Goal: Complete application form: Complete application form

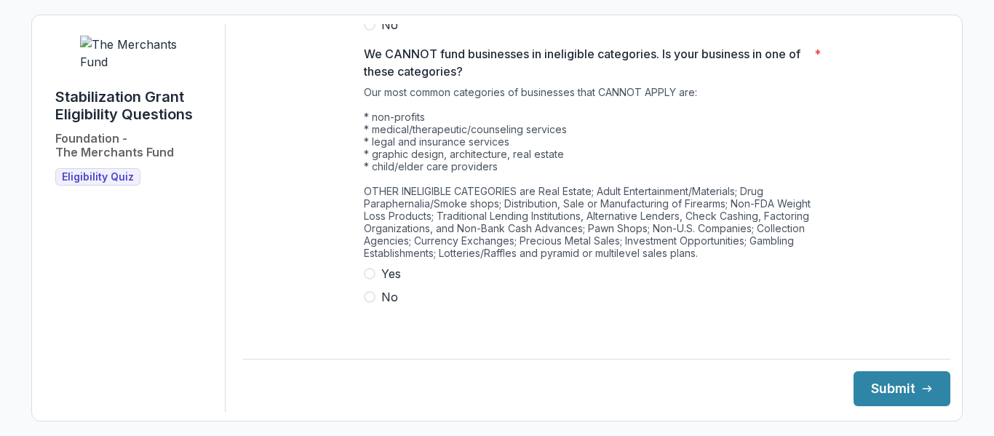
scroll to position [833, 0]
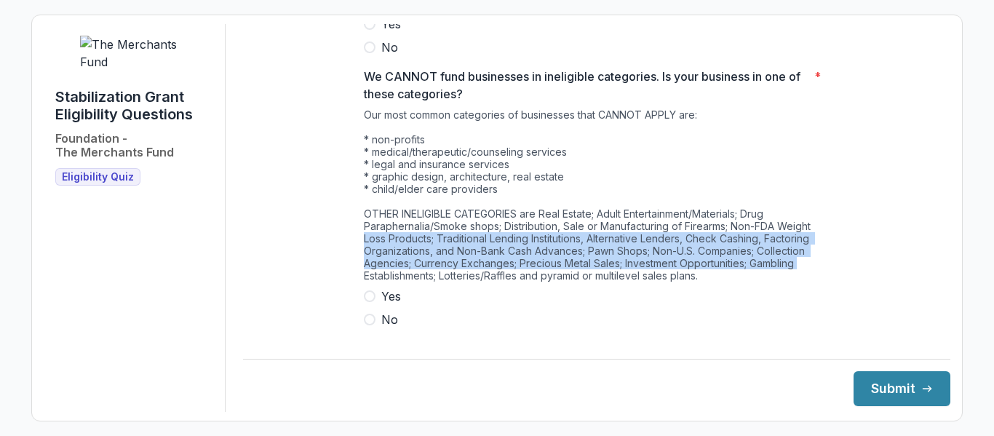
drag, startPoint x: 941, startPoint y: 274, endPoint x: 933, endPoint y: 238, distance: 36.6
click at [933, 238] on div "**********" at bounding box center [597, 218] width 708 height 388
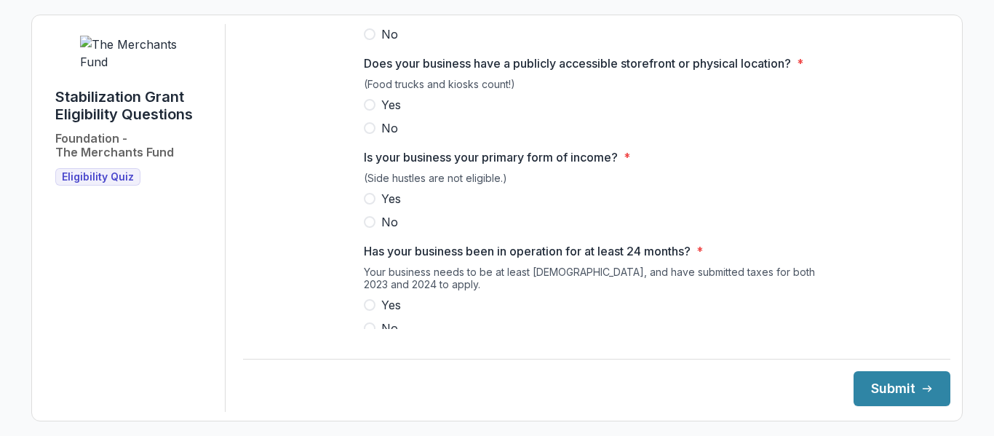
scroll to position [199, 0]
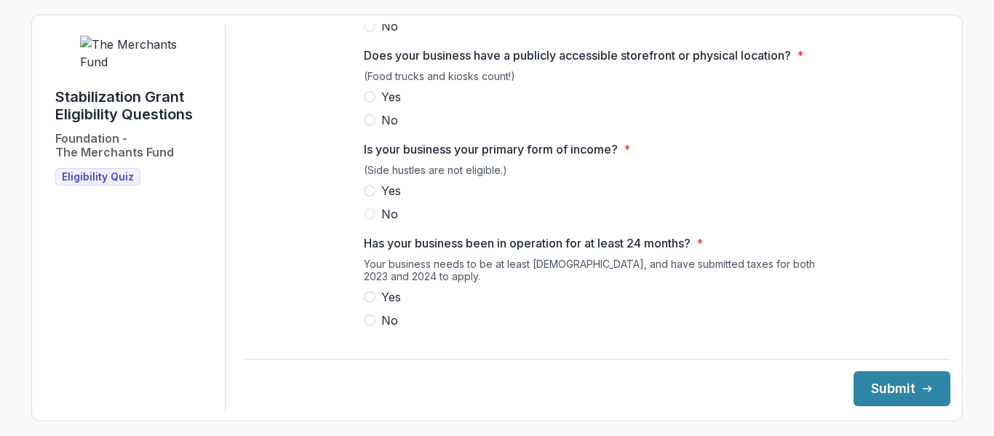
drag, startPoint x: 937, startPoint y: 120, endPoint x: 944, endPoint y: 139, distance: 20.3
drag, startPoint x: 944, startPoint y: 139, endPoint x: 914, endPoint y: 70, distance: 75.3
click at [914, 70] on div "**********" at bounding box center [597, 405] width 708 height 1160
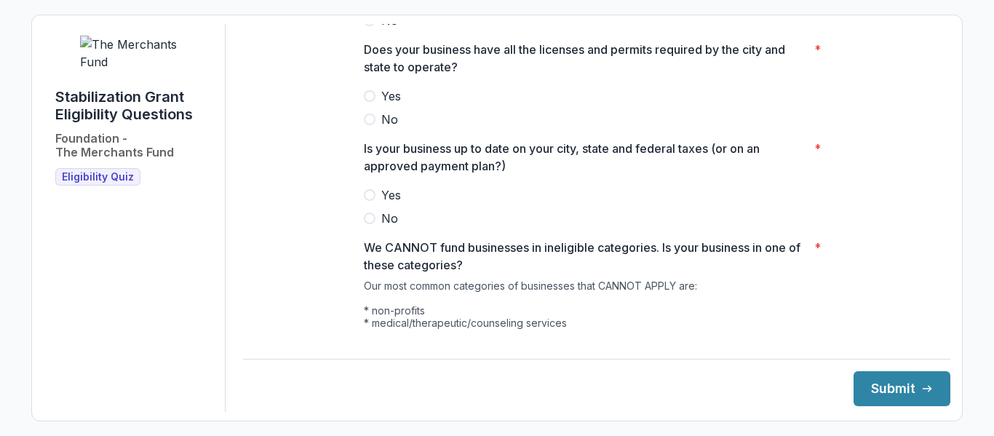
scroll to position [855, 0]
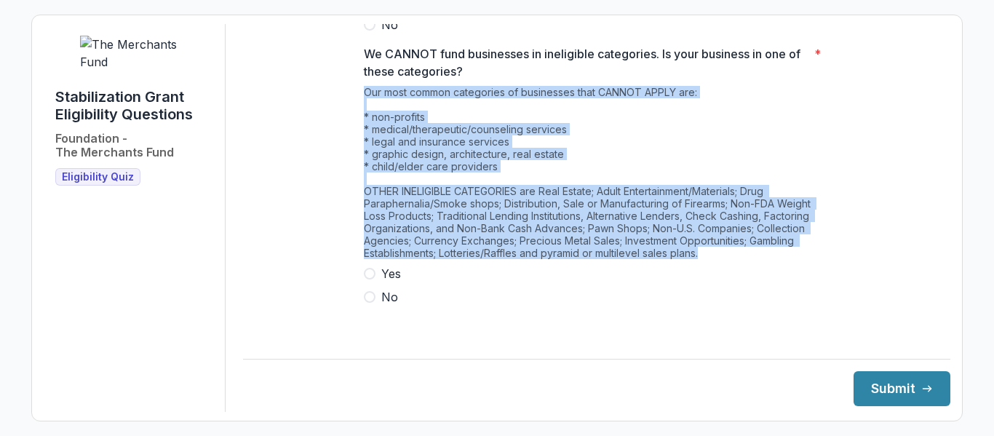
drag, startPoint x: 361, startPoint y: 103, endPoint x: 777, endPoint y: 272, distance: 448.9
copy div "Our most common categories of businesses that CANNOT APPLY are: * non-profits *…"
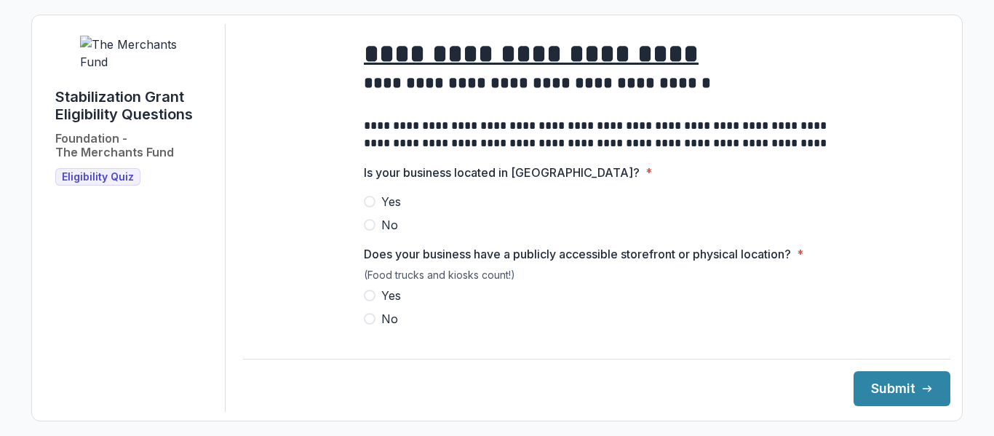
click at [368, 207] on span at bounding box center [370, 202] width 12 height 12
click at [364, 301] on span at bounding box center [370, 296] width 12 height 12
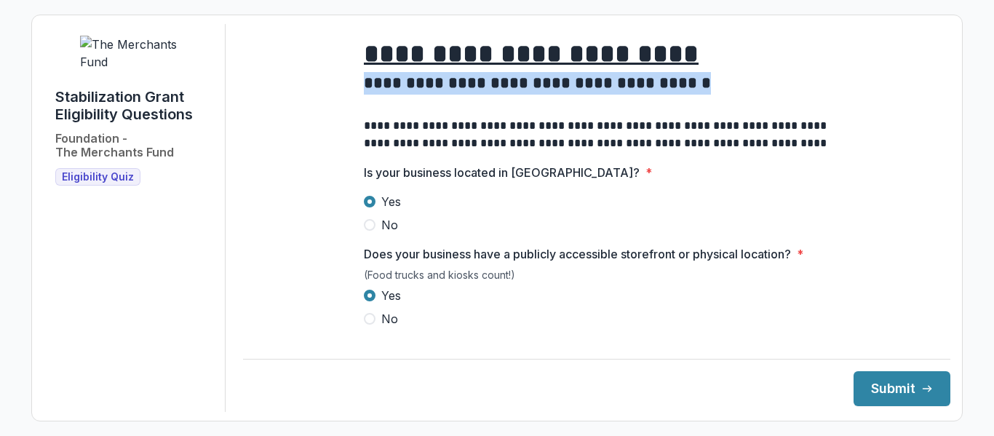
drag, startPoint x: 934, startPoint y: 58, endPoint x: 934, endPoint y: 91, distance: 33.5
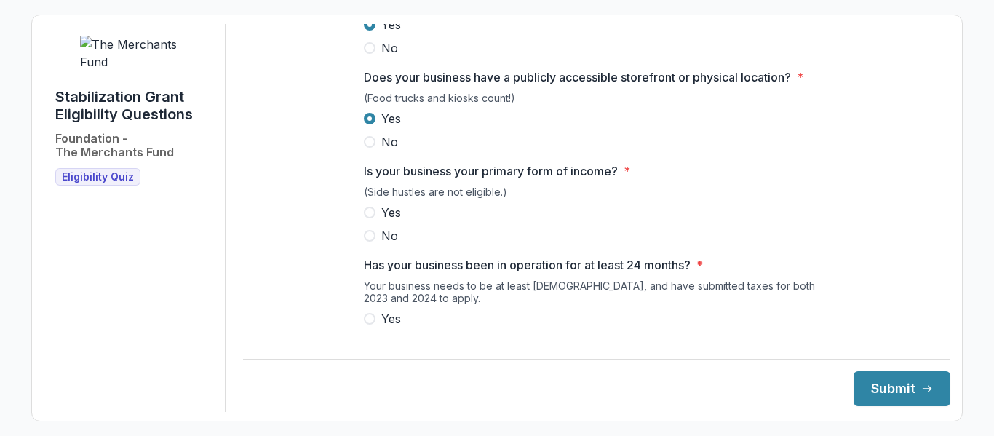
scroll to position [205, 0]
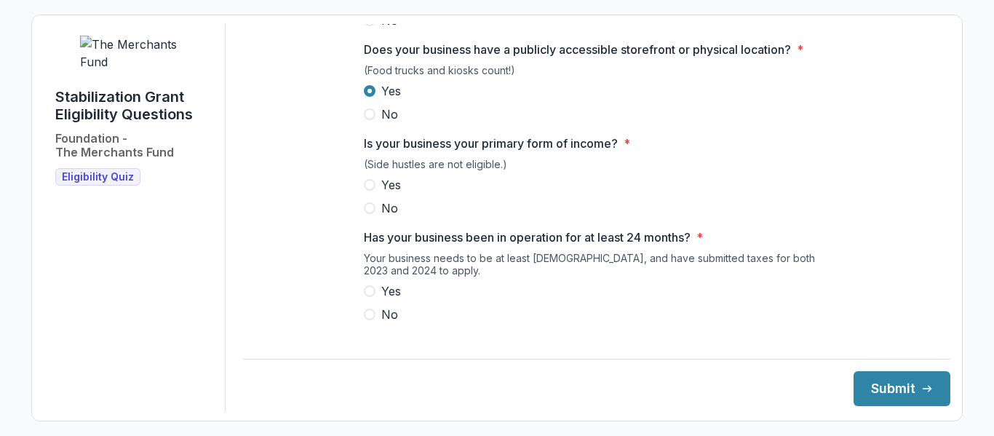
click at [365, 191] on span at bounding box center [370, 185] width 12 height 12
click at [368, 297] on span at bounding box center [370, 291] width 12 height 12
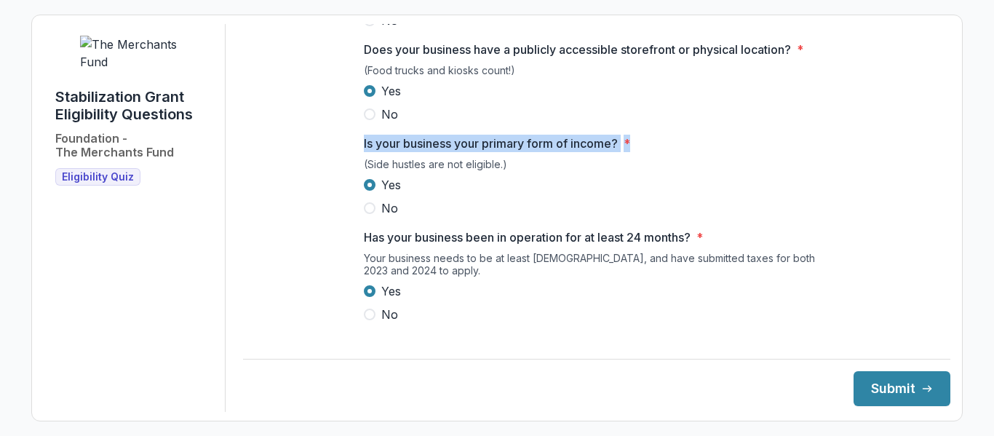
drag, startPoint x: 940, startPoint y: 109, endPoint x: 943, endPoint y: 152, distance: 43.0
click at [943, 152] on div "**********" at bounding box center [597, 218] width 708 height 388
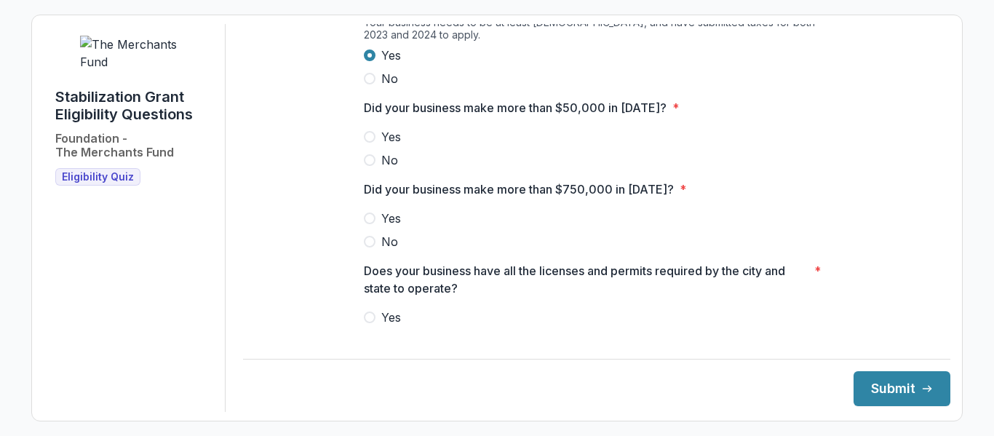
scroll to position [443, 0]
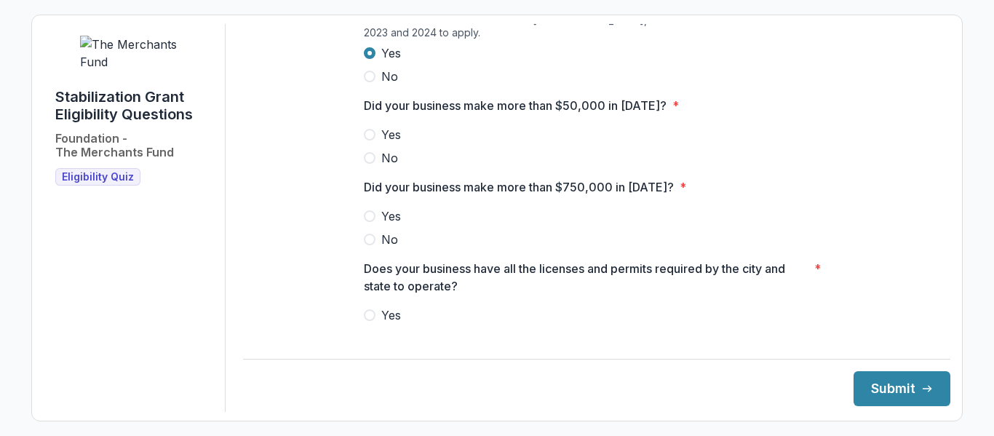
click at [371, 140] on span at bounding box center [370, 135] width 12 height 12
click at [369, 245] on span at bounding box center [370, 240] width 12 height 12
click at [373, 321] on span at bounding box center [370, 315] width 12 height 12
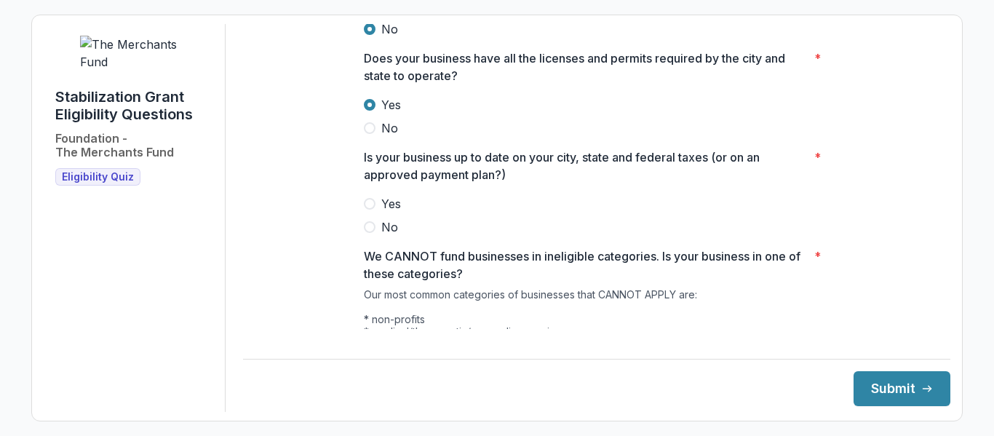
scroll to position [659, 0]
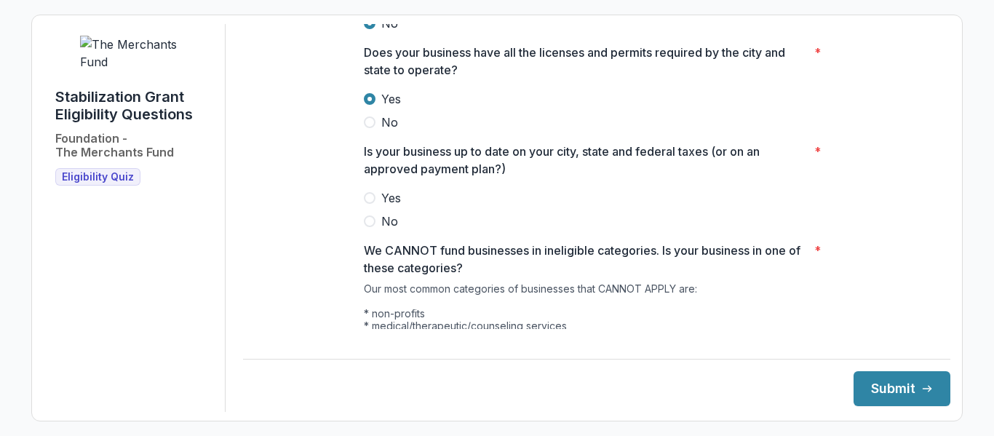
click at [373, 207] on label "Yes" at bounding box center [597, 197] width 466 height 17
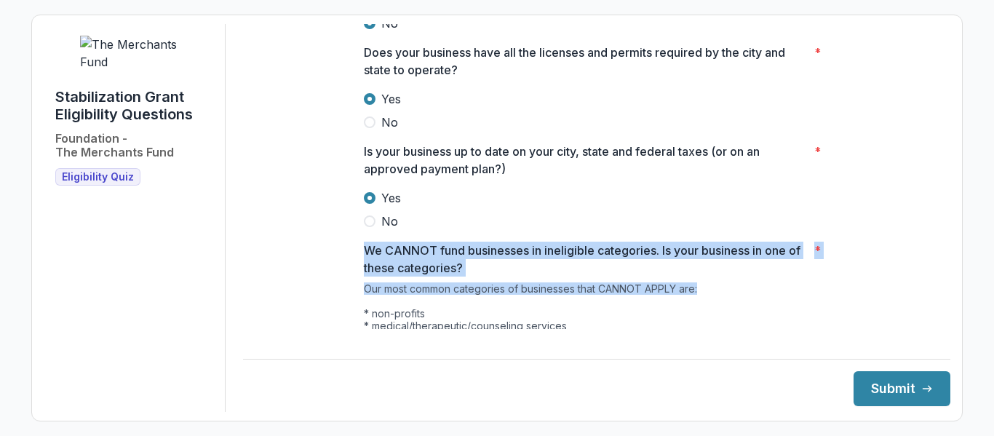
drag, startPoint x: 934, startPoint y: 240, endPoint x: 938, endPoint y: 305, distance: 64.9
click at [938, 305] on main "**********" at bounding box center [597, 176] width 708 height 305
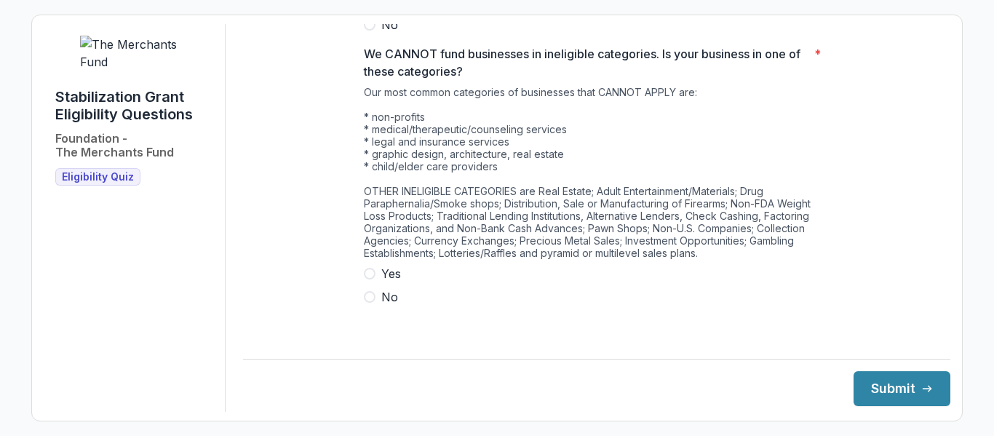
click at [372, 303] on span at bounding box center [370, 297] width 12 height 12
click at [886, 379] on button "Submit" at bounding box center [902, 388] width 97 height 35
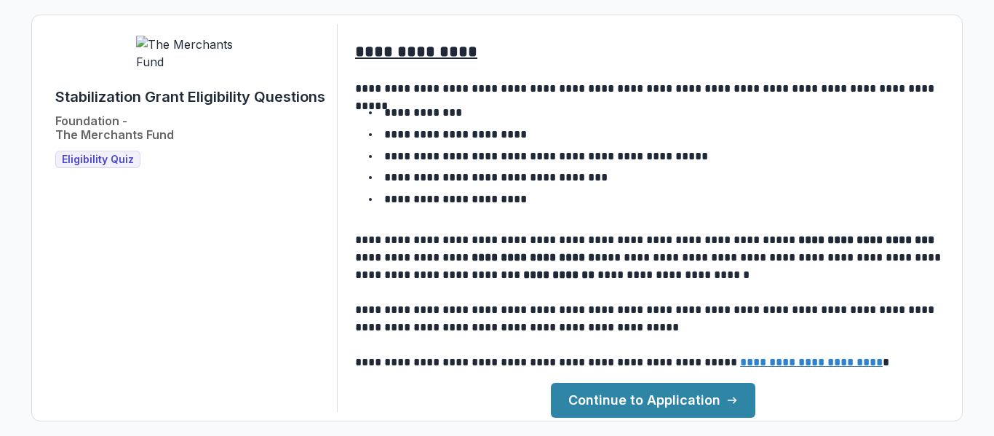
click at [700, 399] on link "Continue to Application" at bounding box center [653, 400] width 205 height 35
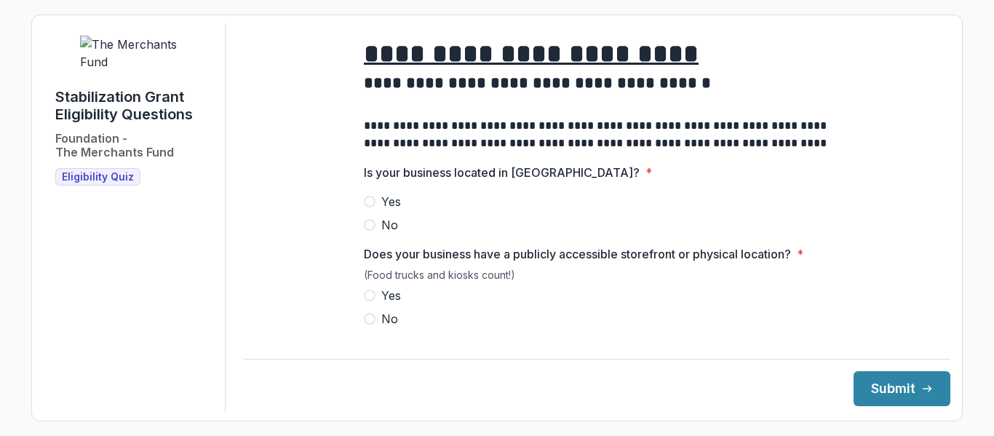
click at [368, 207] on span at bounding box center [370, 202] width 12 height 12
click at [369, 301] on span at bounding box center [370, 296] width 12 height 12
click at [373, 210] on label "Yes" at bounding box center [597, 201] width 466 height 17
click at [373, 304] on label "Yes" at bounding box center [597, 295] width 466 height 17
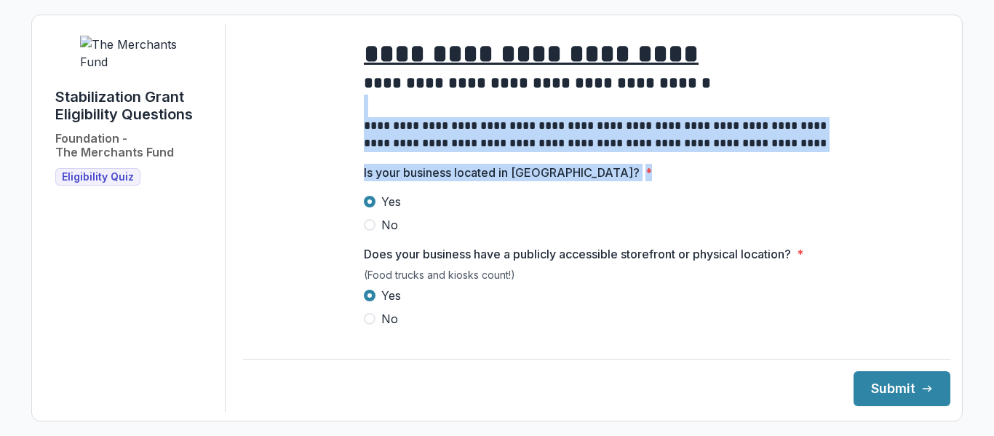
drag, startPoint x: 934, startPoint y: 102, endPoint x: 935, endPoint y: 181, distance: 78.6
click at [935, 181] on main "**********" at bounding box center [597, 176] width 708 height 305
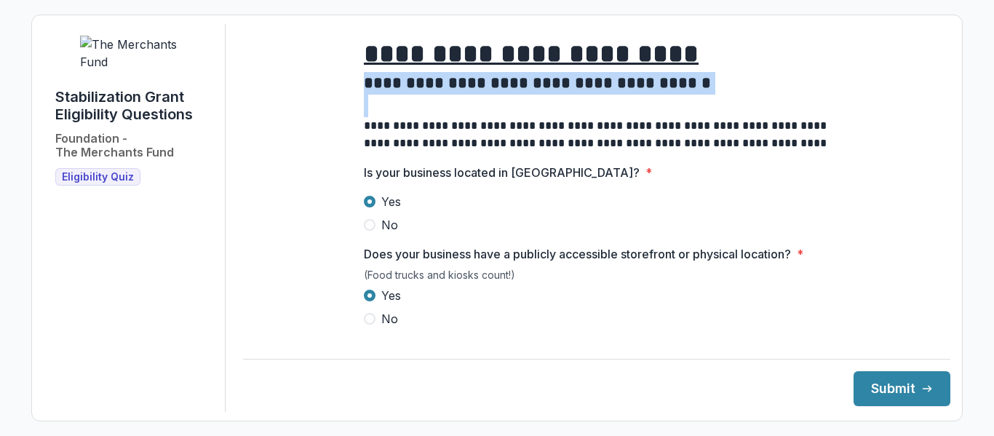
drag, startPoint x: 940, startPoint y: 71, endPoint x: 945, endPoint y: 111, distance: 41.1
click at [945, 111] on div "**********" at bounding box center [597, 218] width 708 height 388
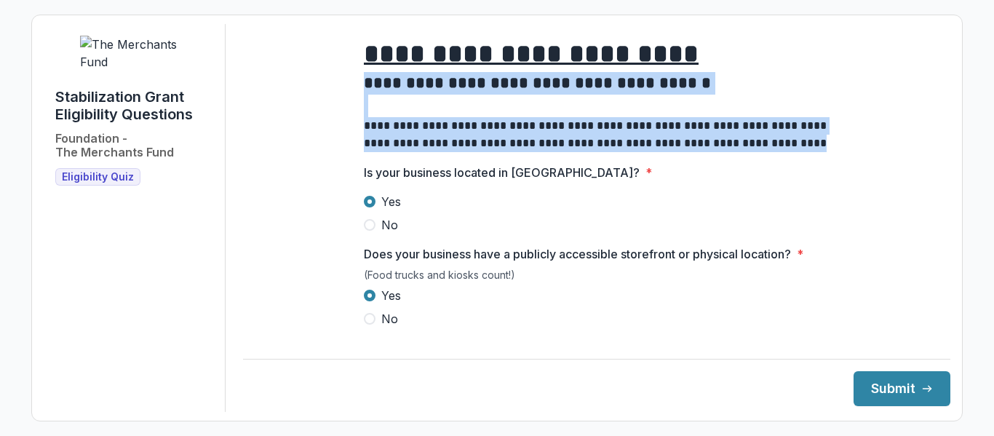
drag, startPoint x: 932, startPoint y: 66, endPoint x: 963, endPoint y: 164, distance: 102.2
click at [963, 164] on div "**********" at bounding box center [497, 218] width 994 height 436
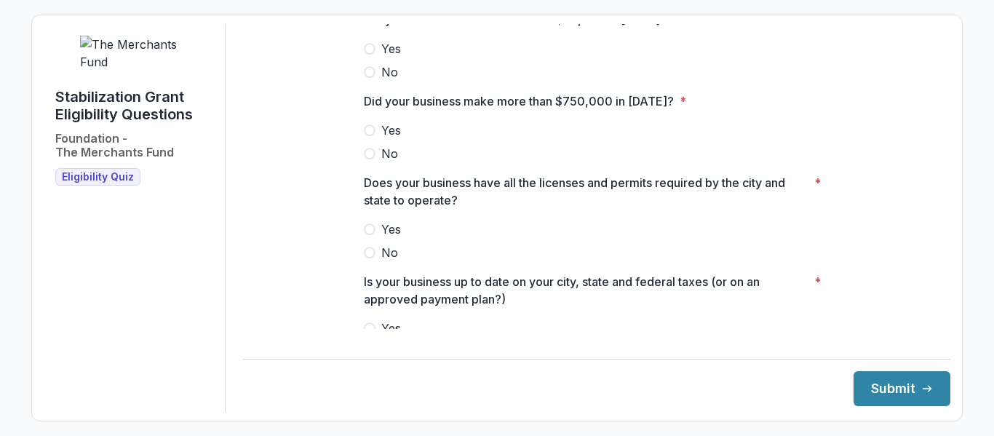
scroll to position [531, 0]
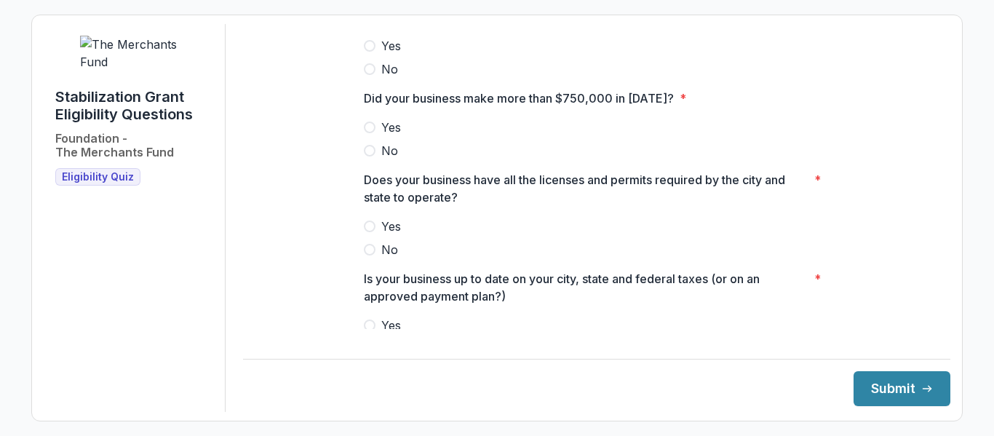
click at [368, 232] on span at bounding box center [370, 227] width 12 height 12
click at [370, 157] on span at bounding box center [370, 151] width 12 height 12
click at [364, 331] on span at bounding box center [370, 326] width 12 height 12
click at [369, 55] on label "Yes" at bounding box center [597, 45] width 466 height 17
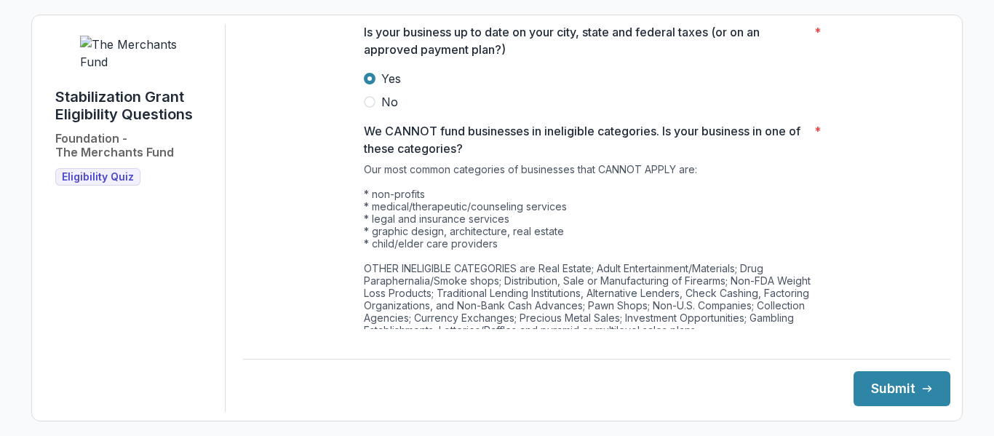
scroll to position [855, 0]
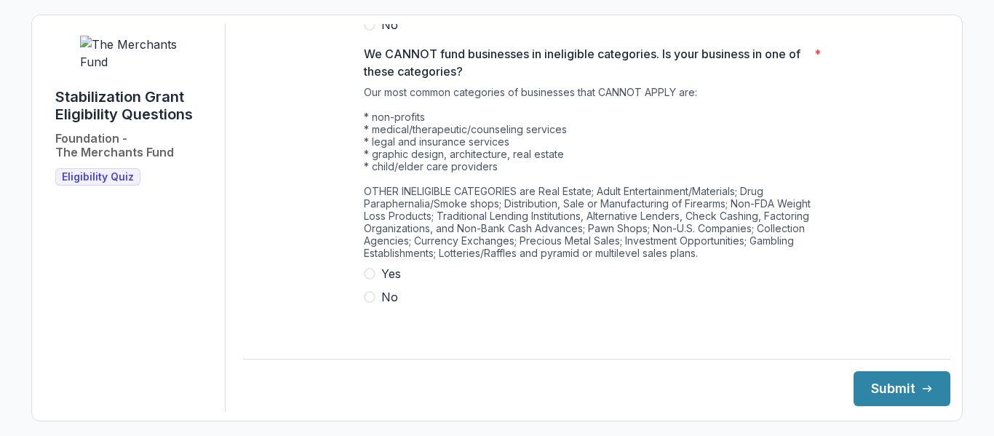
click at [364, 303] on span at bounding box center [370, 297] width 12 height 12
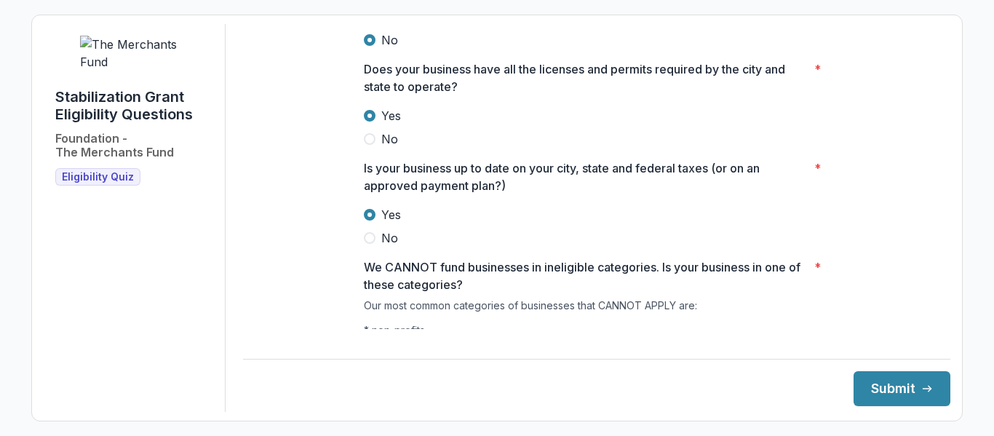
scroll to position [641, 0]
click at [903, 396] on button "Submit" at bounding box center [902, 388] width 97 height 35
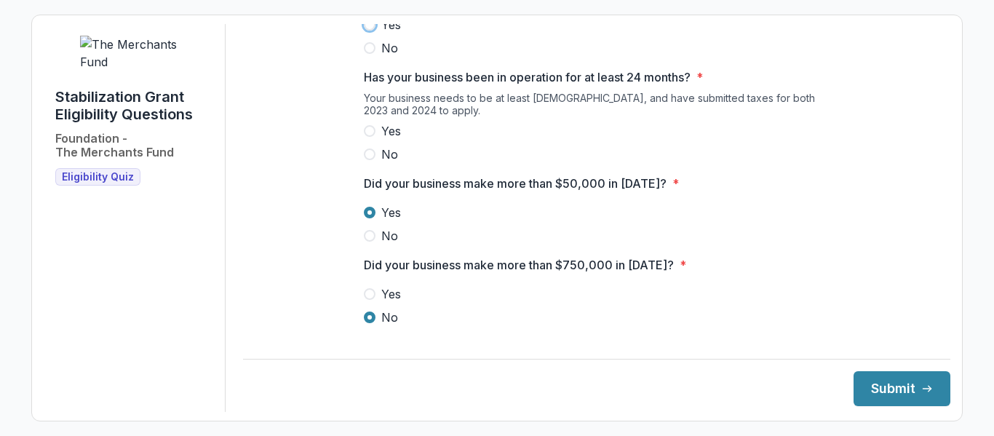
click at [371, 137] on span at bounding box center [370, 131] width 12 height 12
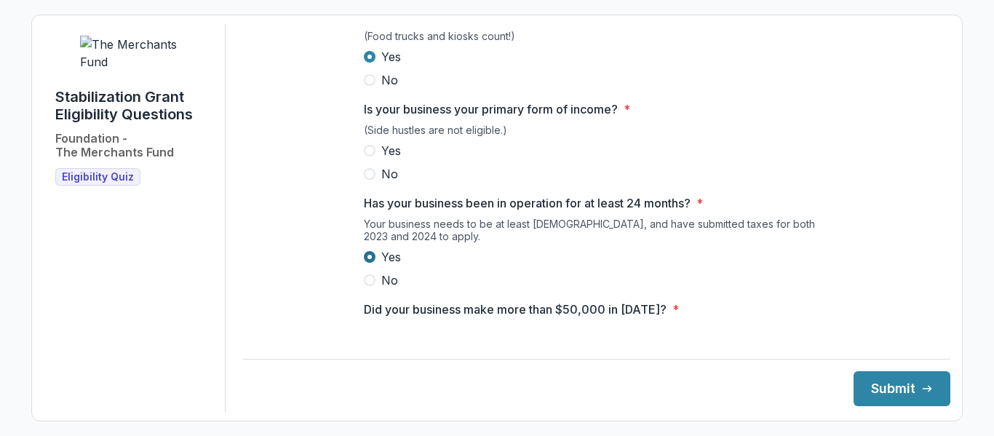
scroll to position [237, 0]
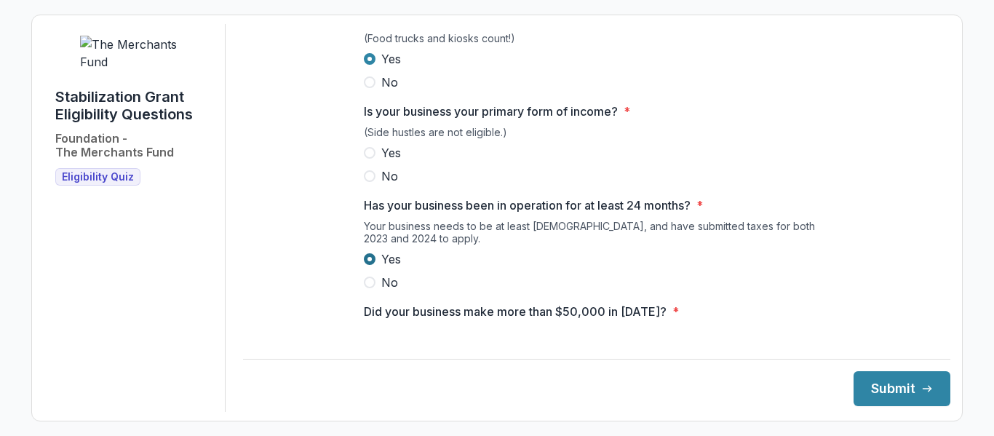
click at [372, 159] on span at bounding box center [370, 153] width 12 height 12
click at [895, 388] on button "Submit" at bounding box center [902, 388] width 97 height 35
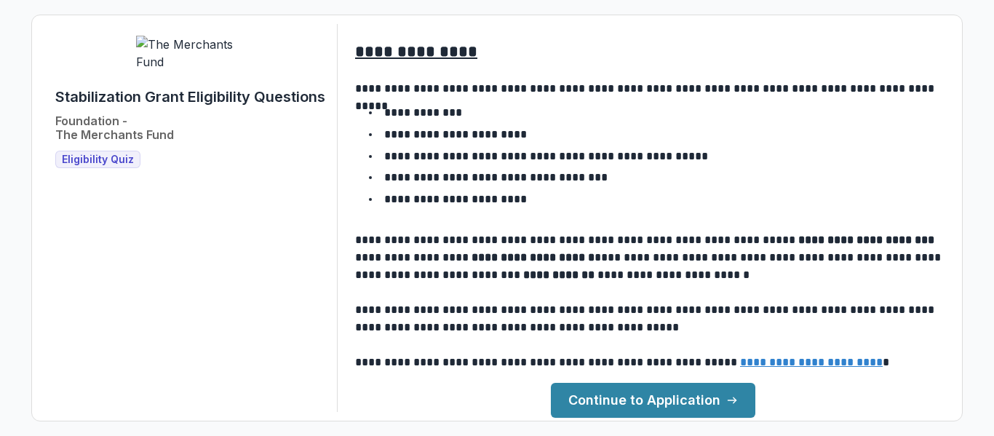
click at [606, 400] on link "Continue to Application" at bounding box center [653, 400] width 205 height 35
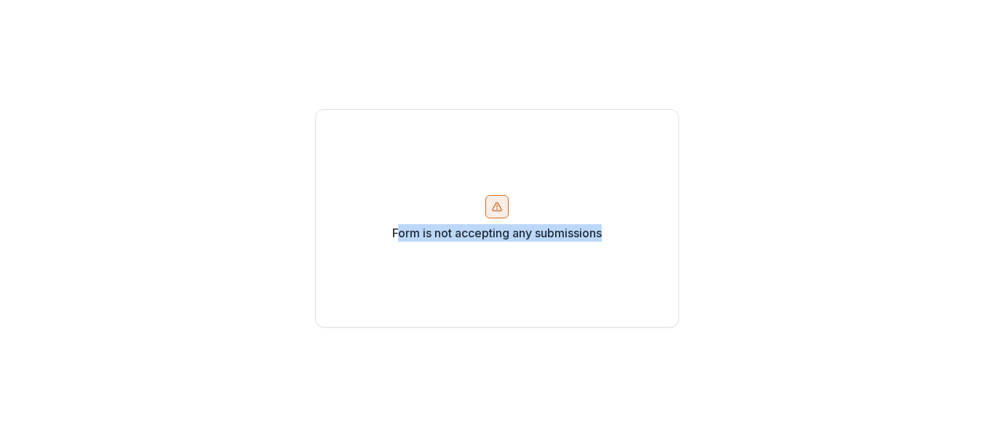
drag, startPoint x: 393, startPoint y: 232, endPoint x: 614, endPoint y: 211, distance: 221.6
click at [614, 211] on div "Form is not accepting any submissions" at bounding box center [497, 218] width 364 height 218
click at [614, 231] on div "Form is not accepting any submissions" at bounding box center [497, 218] width 364 height 218
drag, startPoint x: 607, startPoint y: 231, endPoint x: 390, endPoint y: 239, distance: 217.1
click at [390, 239] on div "Form is not accepting any submissions" at bounding box center [497, 218] width 364 height 218
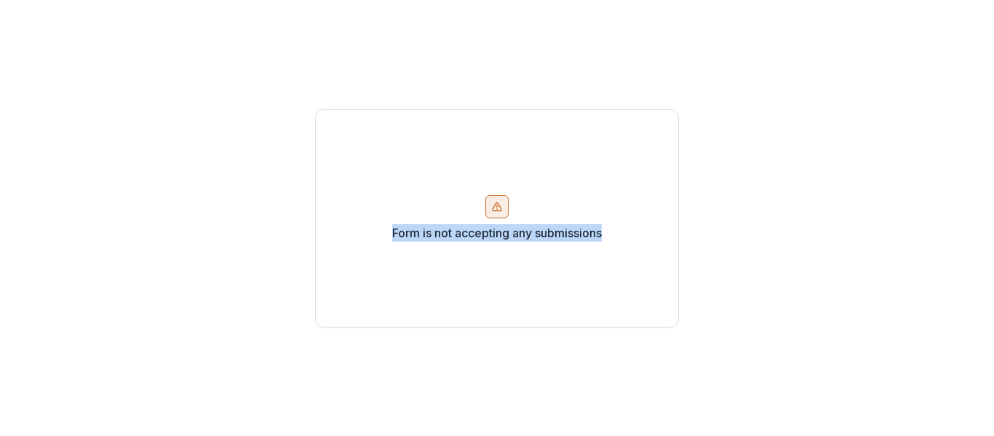
copy p "Form is not accepting any submissions"
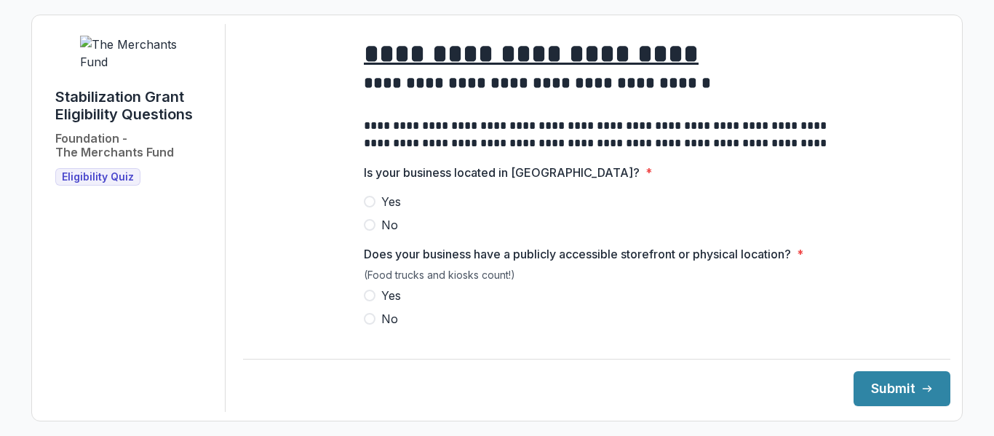
click at [513, 66] on u "**********" at bounding box center [531, 54] width 335 height 26
